Goal: Transaction & Acquisition: Purchase product/service

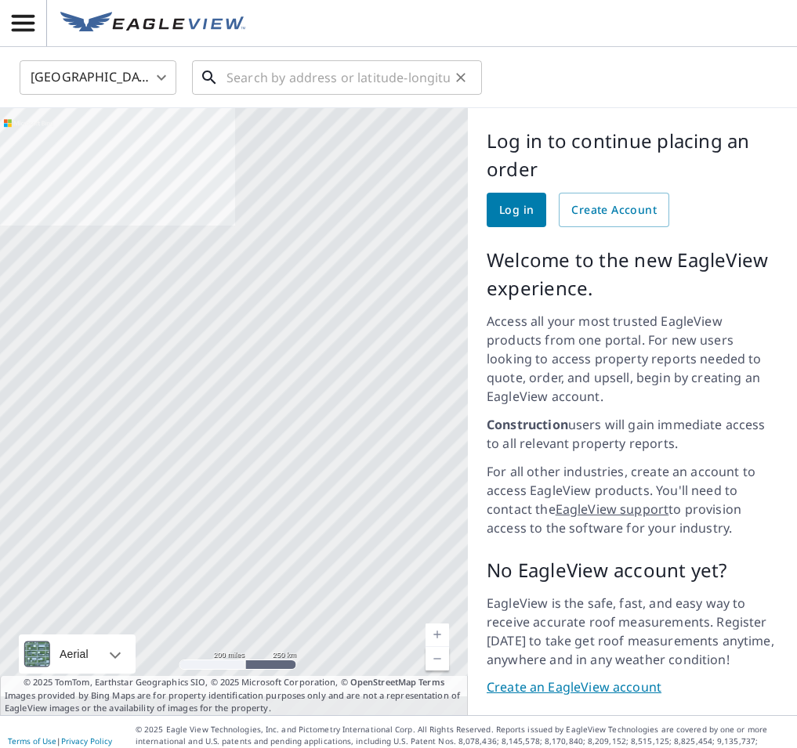
click at [262, 80] on input "text" at bounding box center [337, 78] width 223 height 44
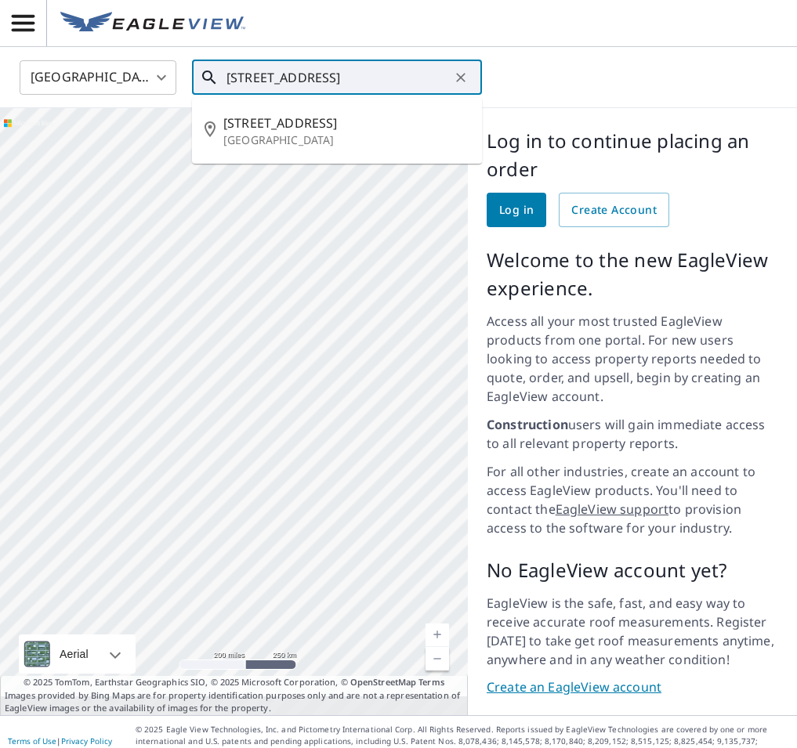
click at [315, 138] on p "Bellingham, WA 98226" at bounding box center [346, 140] width 246 height 16
type input "2814 Flint St Bellingham, WA 98226"
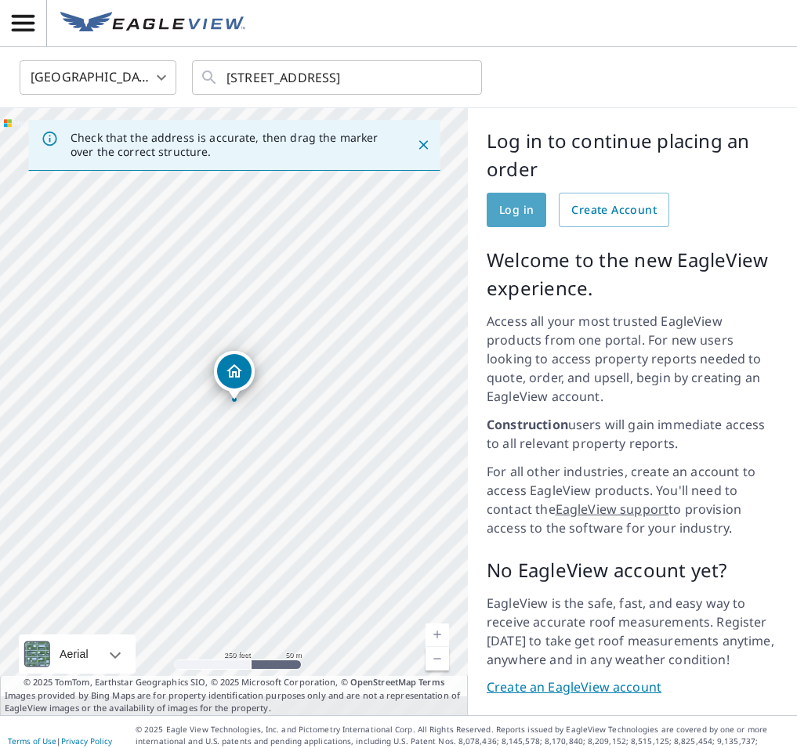
click at [505, 201] on span "Log in" at bounding box center [516, 211] width 34 height 20
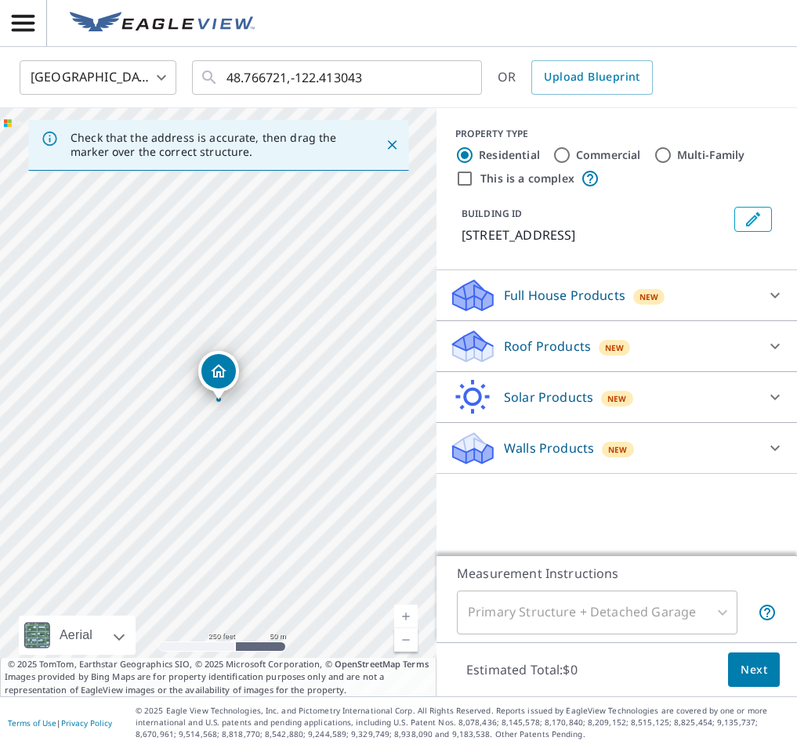
click at [393, 137] on icon "Close" at bounding box center [392, 145] width 16 height 16
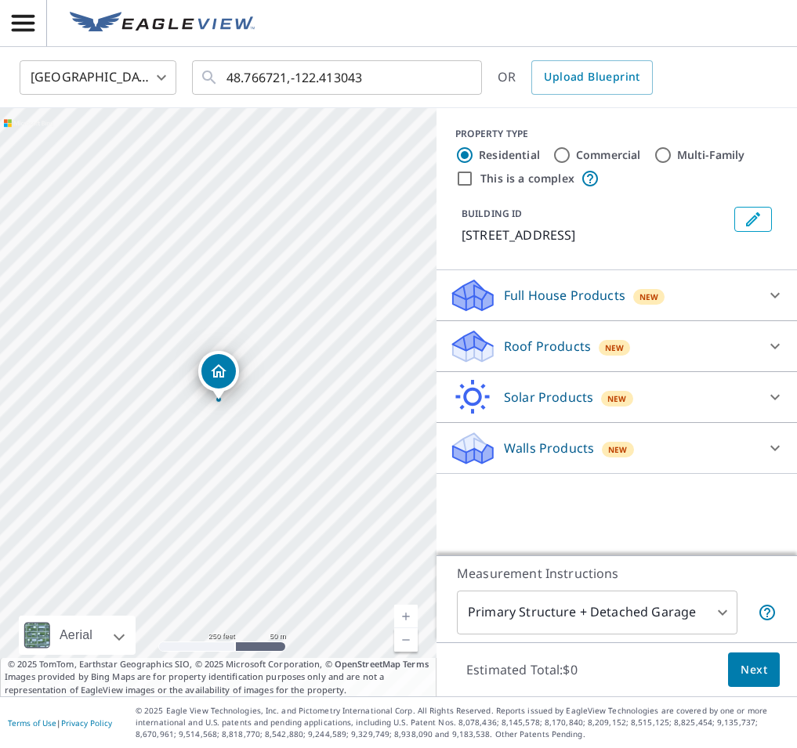
click at [568, 343] on p "Roof Products" at bounding box center [547, 346] width 87 height 19
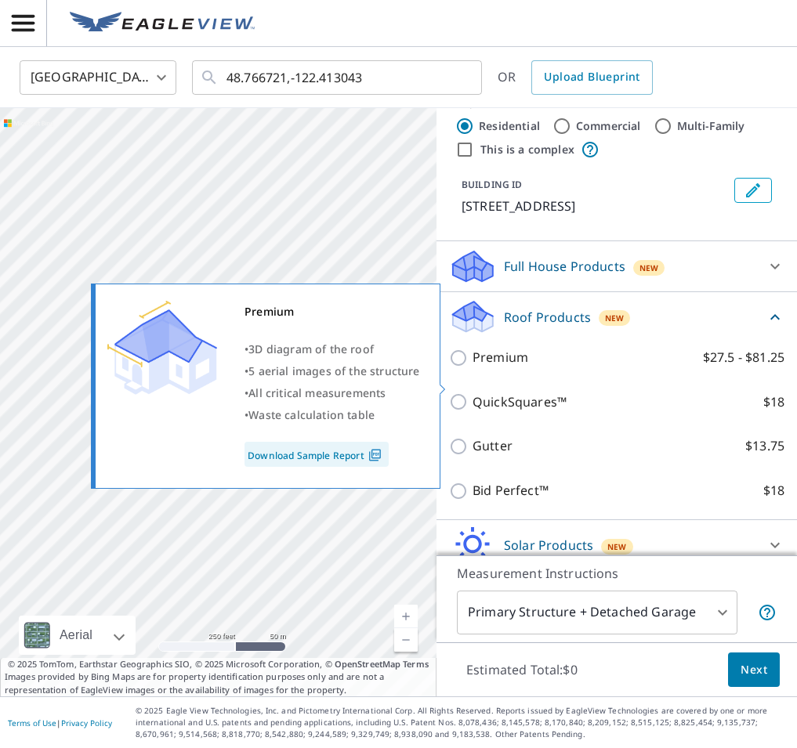
scroll to position [97, 0]
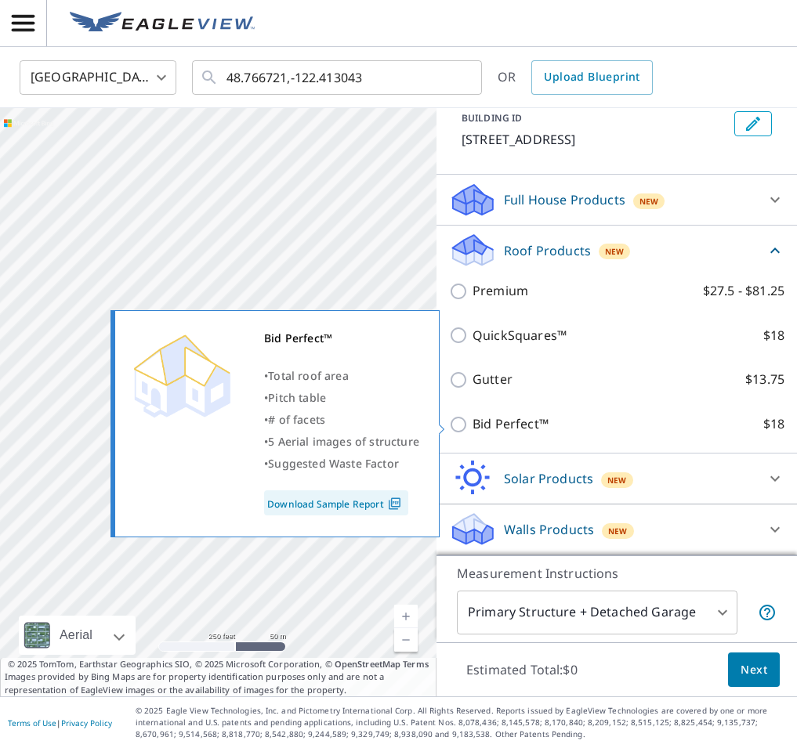
click at [457, 429] on input "Bid Perfect™ $18" at bounding box center [461, 424] width 24 height 19
checkbox input "true"
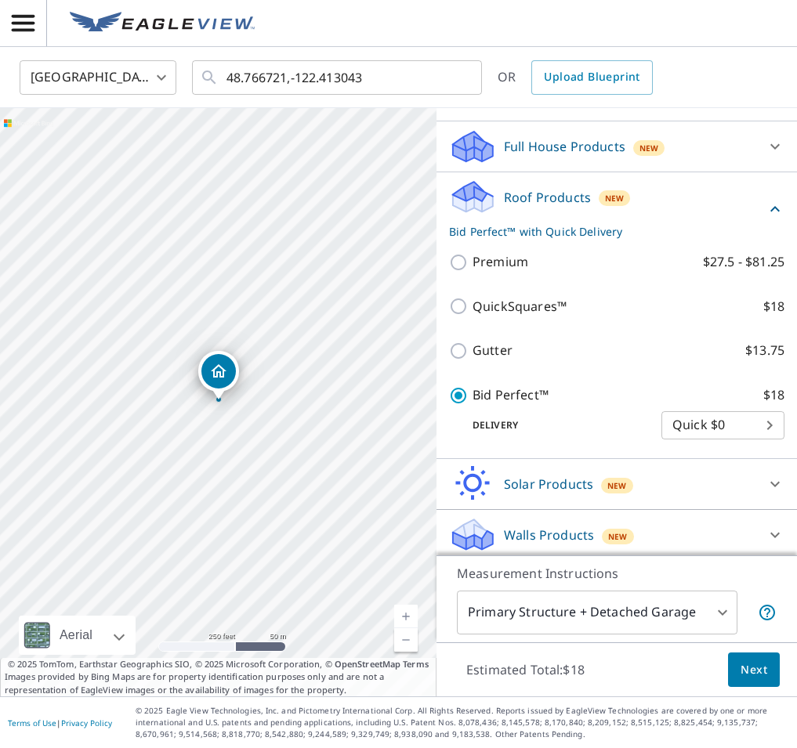
scroll to position [156, 0]
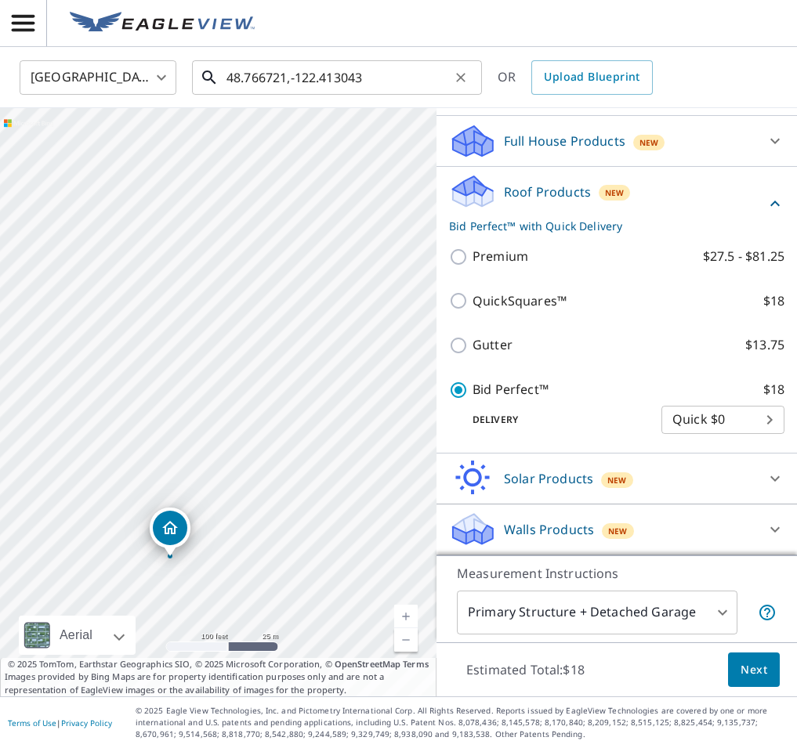
click at [360, 75] on input "48.766721,-122.413043" at bounding box center [337, 78] width 223 height 44
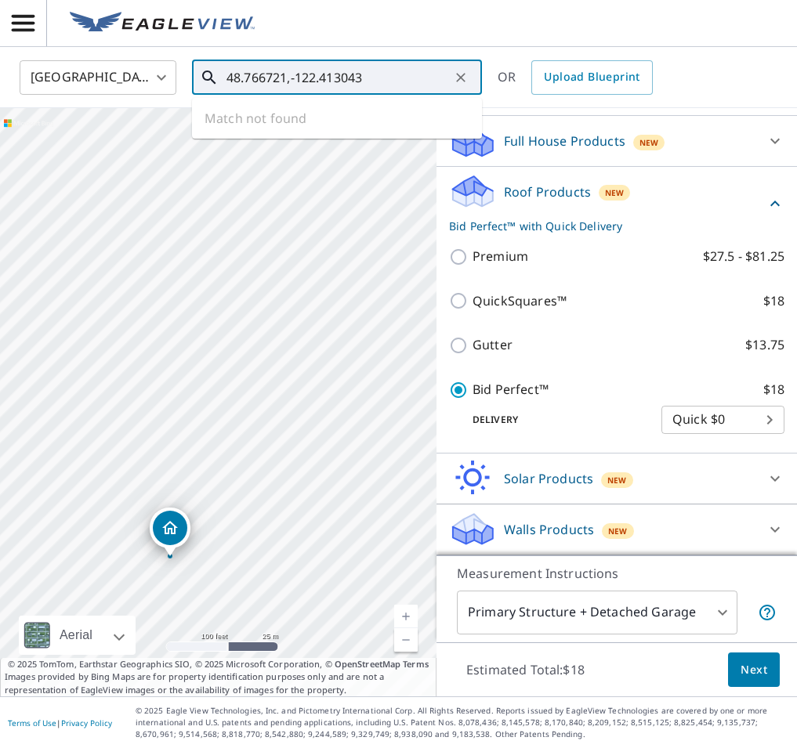
click at [360, 75] on input "48.766721,-122.413043" at bounding box center [337, 78] width 223 height 44
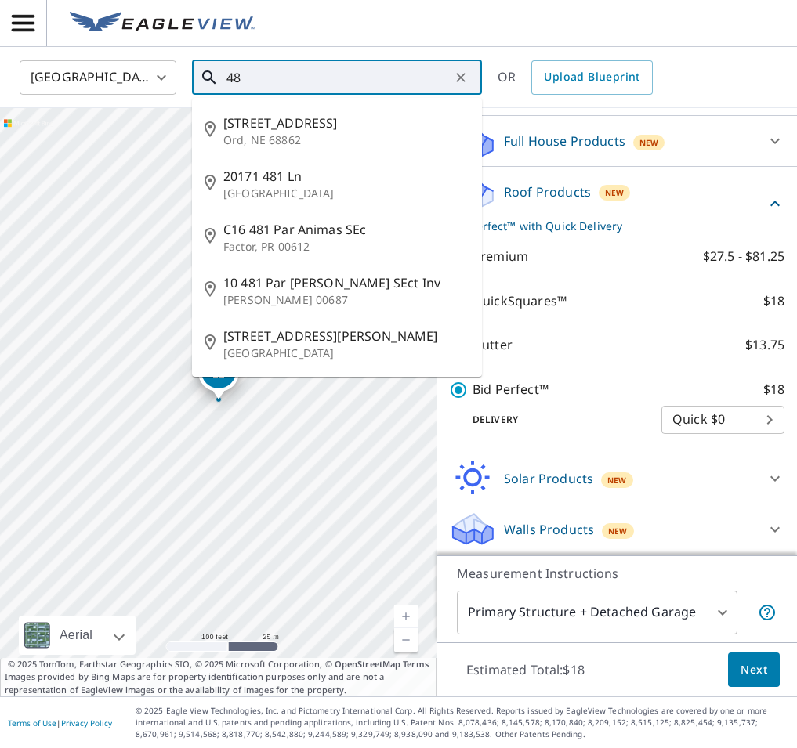
type input "4"
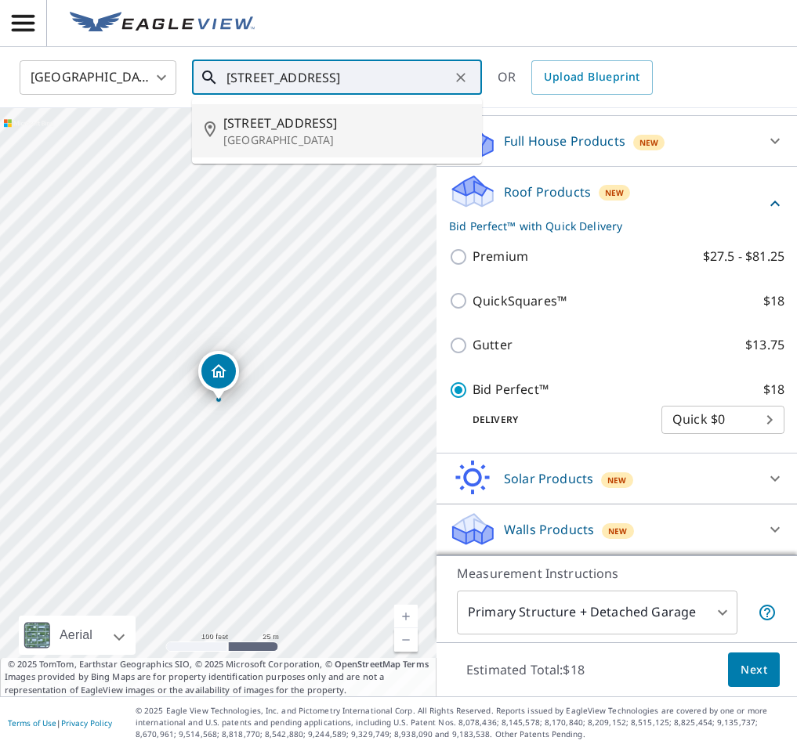
click at [331, 135] on p "Bellingham, WA 98226" at bounding box center [346, 140] width 246 height 16
type input "2814 Flint St Bellingham, WA 98226"
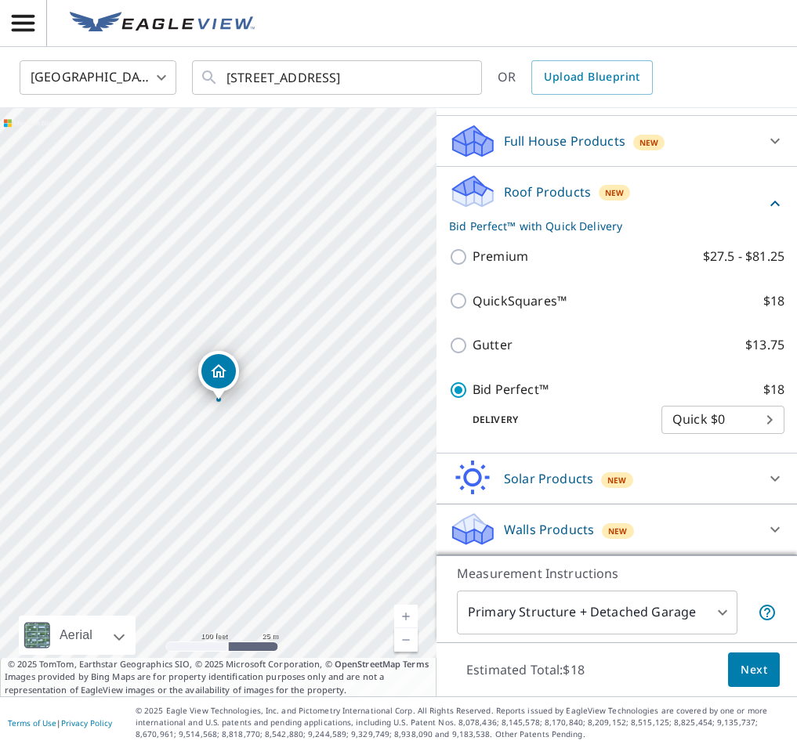
scroll to position [0, 0]
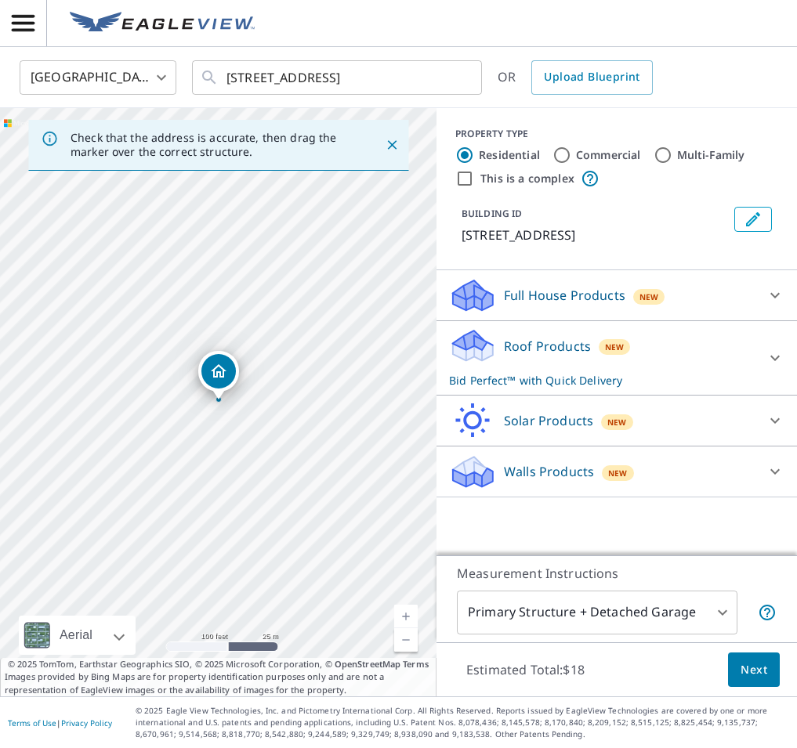
click at [558, 354] on p "Roof Products" at bounding box center [547, 346] width 87 height 19
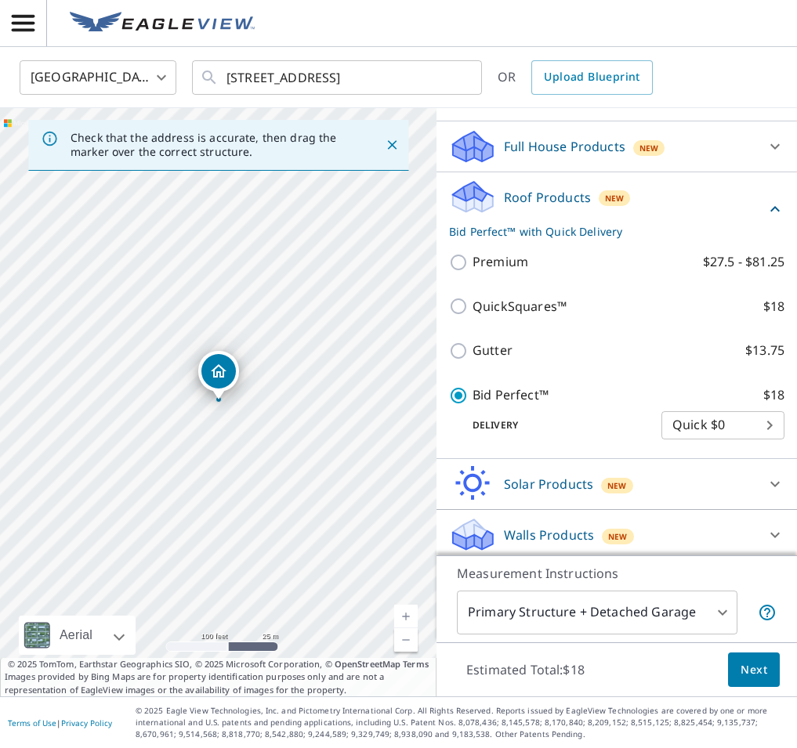
scroll to position [156, 0]
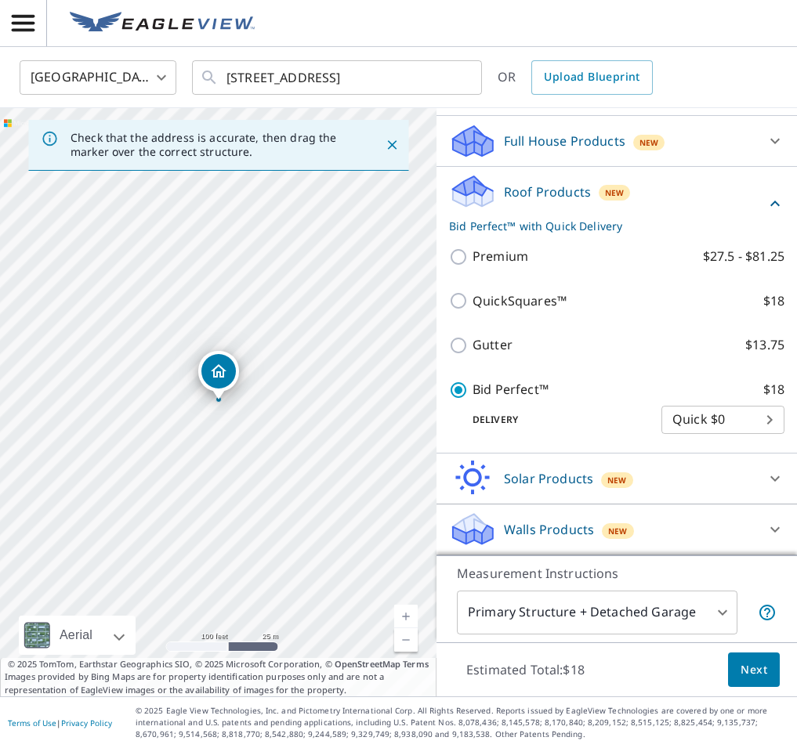
click at [752, 676] on span "Next" at bounding box center [753, 670] width 27 height 20
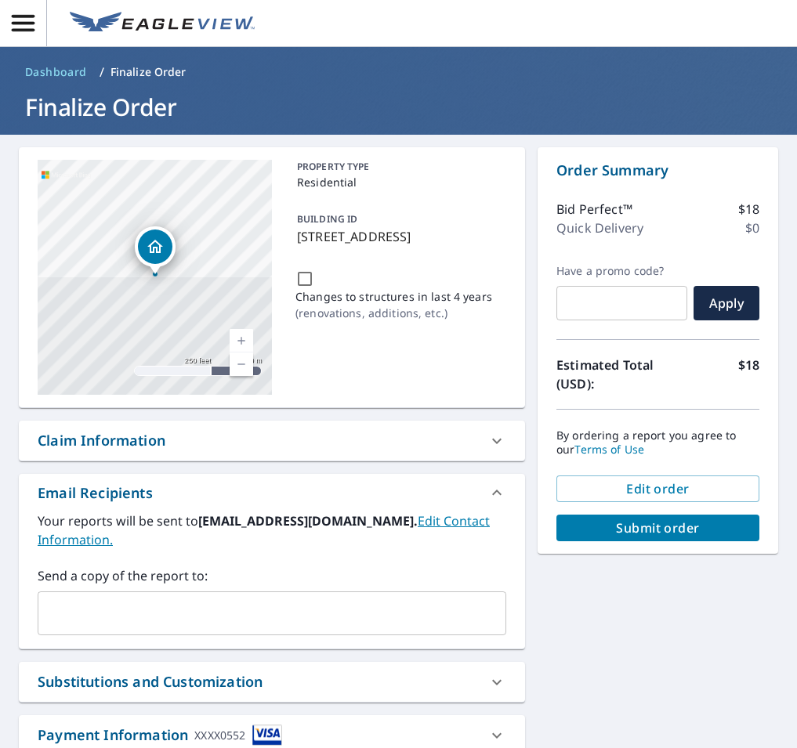
click at [694, 536] on span "Submit order" at bounding box center [658, 527] width 178 height 17
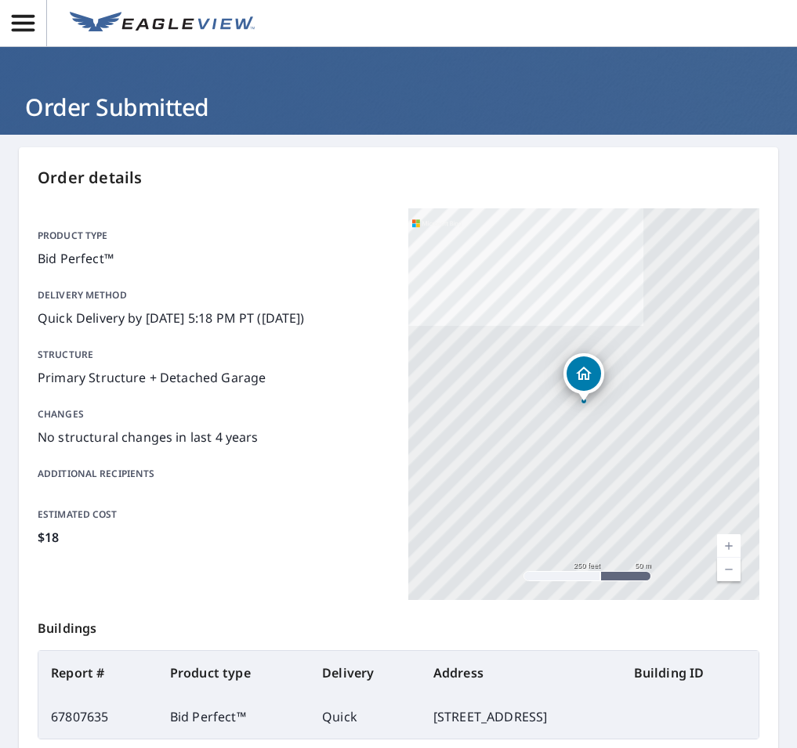
click at [85, 180] on p "Order details" at bounding box center [399, 178] width 722 height 24
click at [103, 179] on p "Order details" at bounding box center [399, 178] width 722 height 24
click at [67, 180] on p "Order details" at bounding box center [399, 178] width 722 height 24
